Goal: Find specific page/section: Find specific page/section

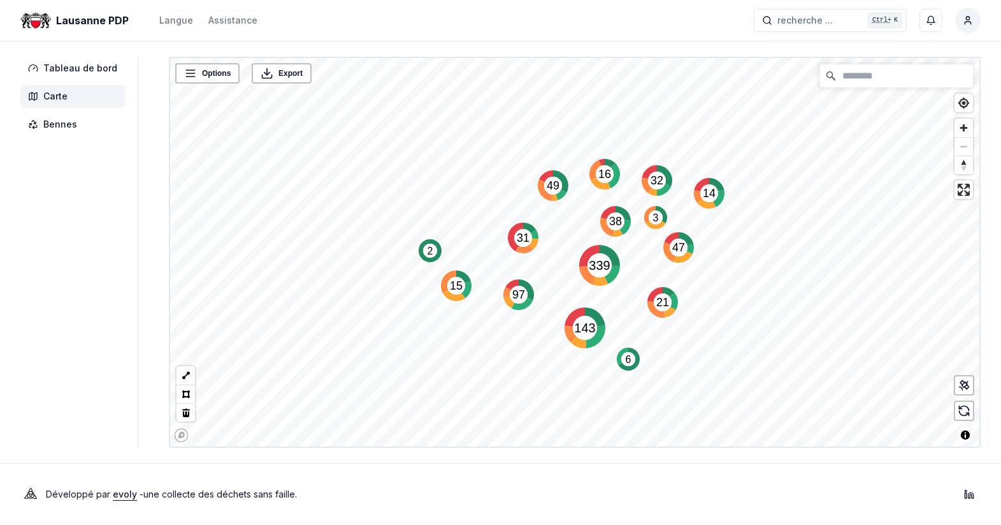
click at [547, 185] on text "49" at bounding box center [553, 185] width 13 height 13
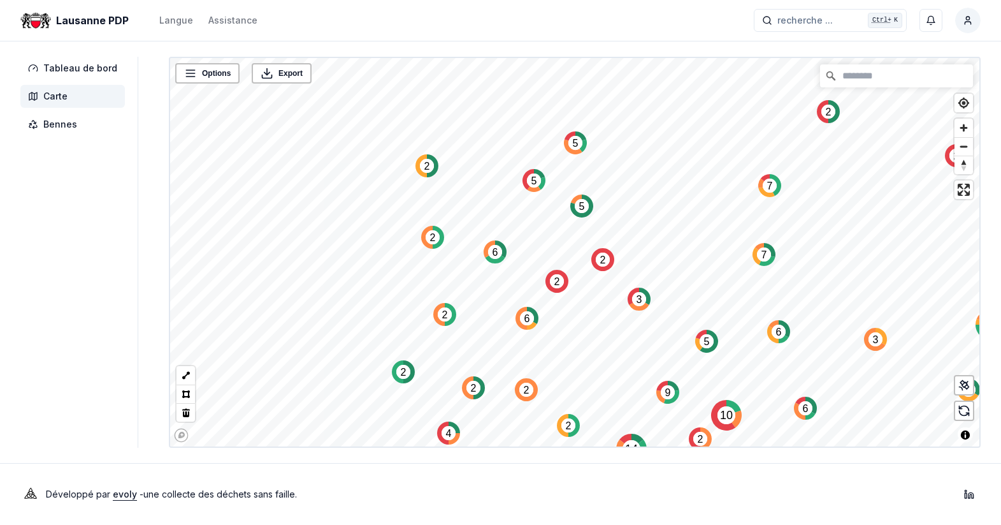
click at [763, 187] on circle "Map marker" at bounding box center [770, 185] width 14 height 14
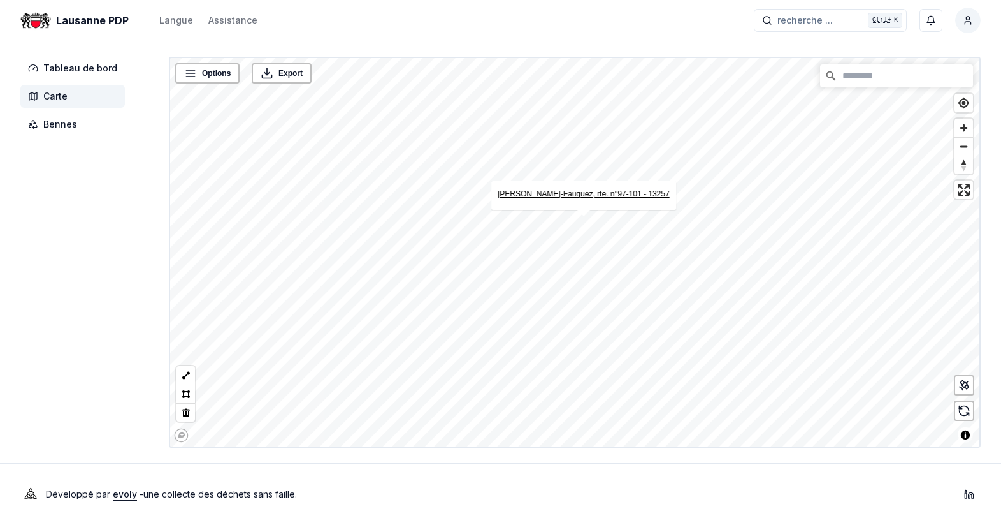
click at [578, 197] on link "[PERSON_NAME]-Fauquez, rte. n°97-101 - 13257" at bounding box center [584, 193] width 172 height 9
click at [964, 381] on icon at bounding box center [962, 382] width 4 height 4
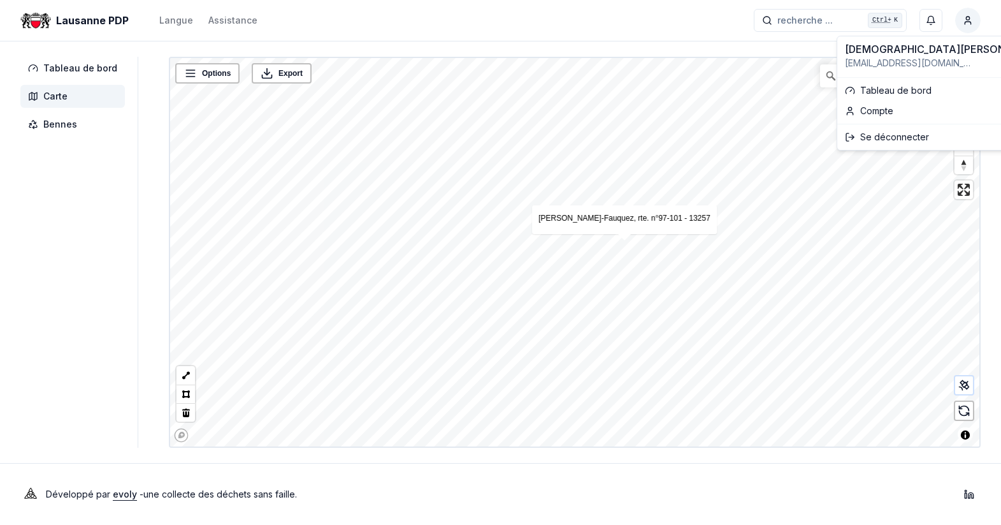
click at [961, 18] on html "Lausanne PDP Langue Assistance recherche ... recherche ... Ctrl+ K [PERSON_NAME…" at bounding box center [500, 262] width 1001 height 525
drag, startPoint x: 881, startPoint y: 141, endPoint x: 938, endPoint y: 66, distance: 95.1
click at [880, 141] on div "Se déconnecter" at bounding box center [945, 137] width 210 height 20
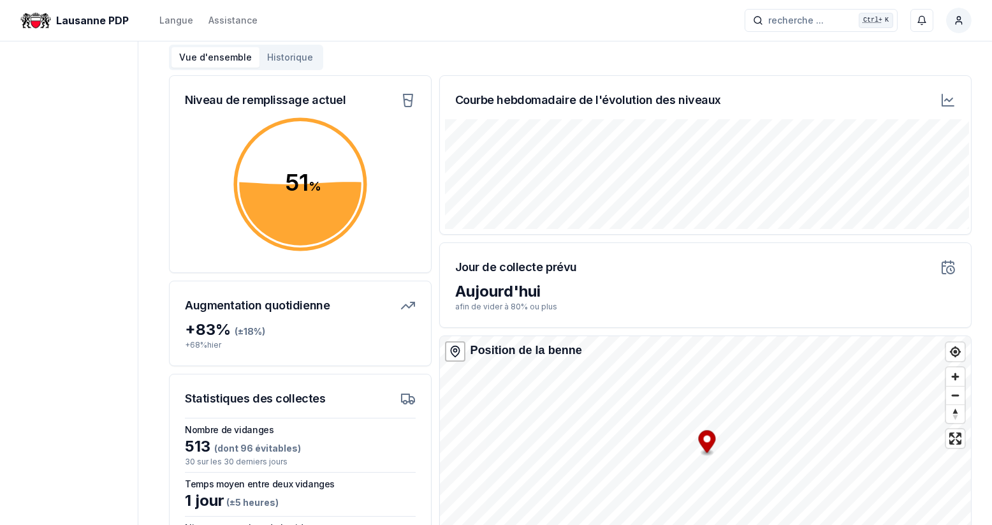
scroll to position [191, 0]
